Goal: Task Accomplishment & Management: Manage account settings

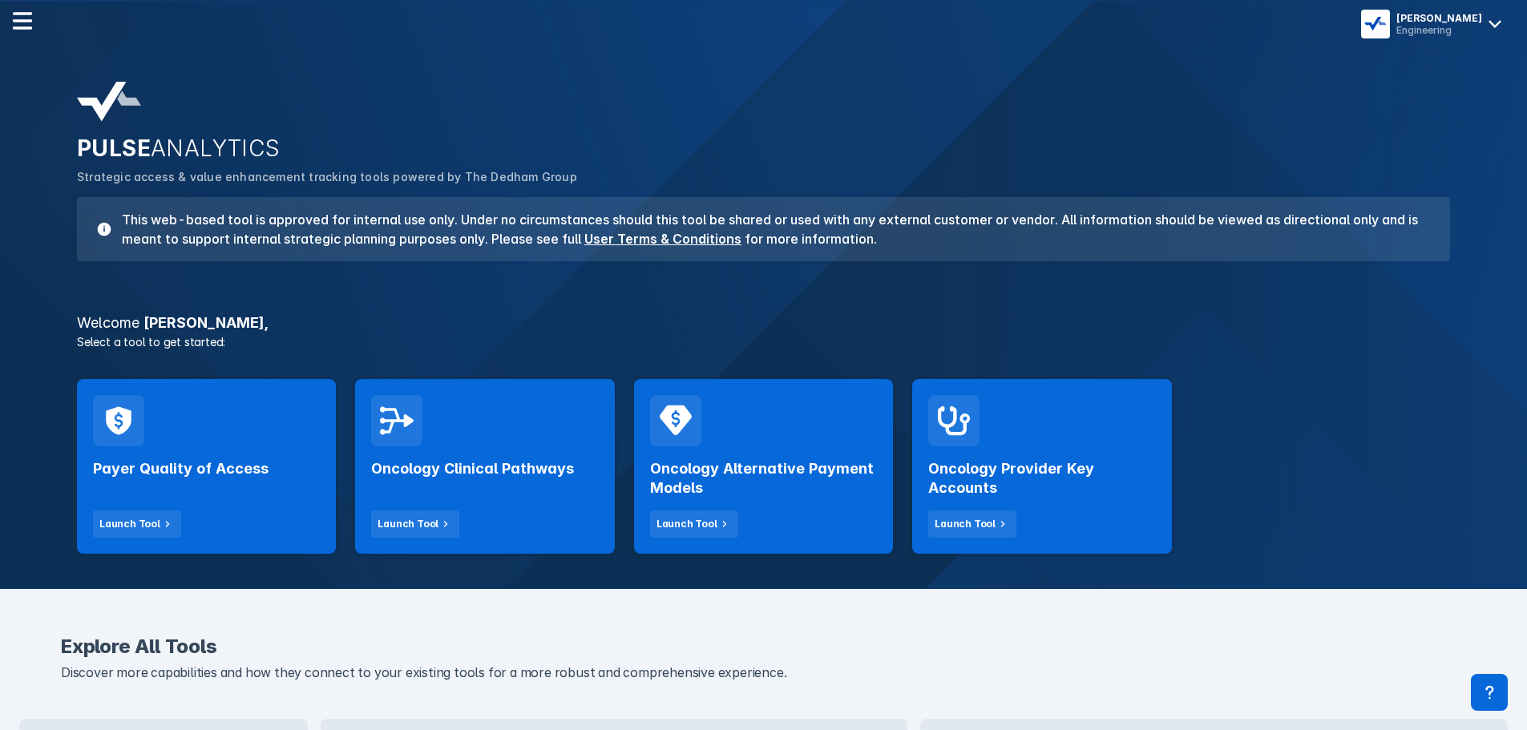
drag, startPoint x: 1437, startPoint y: 13, endPoint x: 1449, endPoint y: 164, distance: 151.9
click at [1437, 13] on div "[PERSON_NAME]" at bounding box center [1439, 18] width 86 height 12
click at [1406, 67] on span "Logout" at bounding box center [1387, 67] width 38 height 13
